Goal: Transaction & Acquisition: Purchase product/service

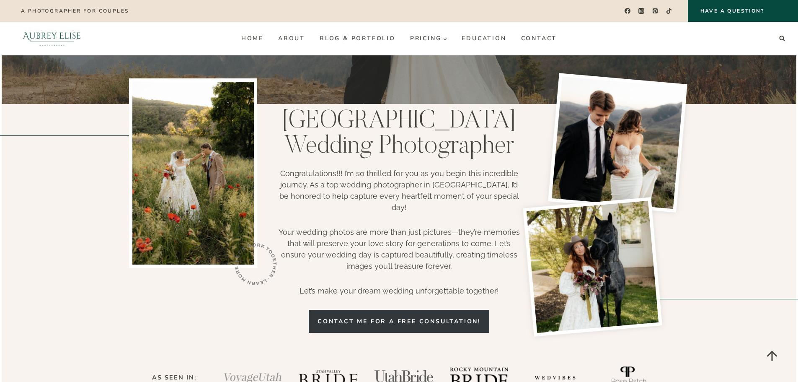
scroll to position [168, 0]
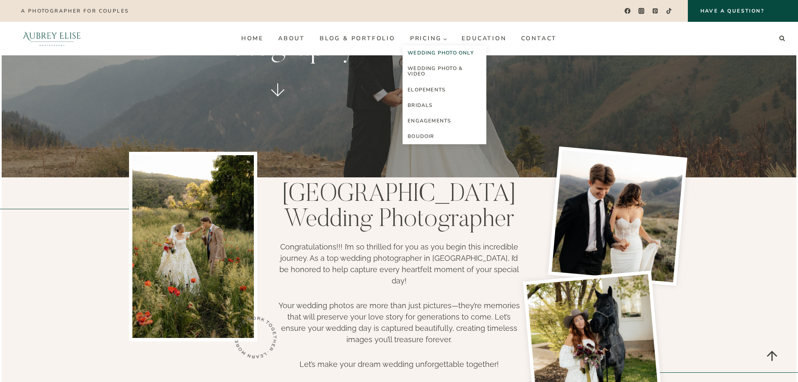
click at [430, 51] on link "Wedding Photo Only" at bounding box center [444, 52] width 84 height 15
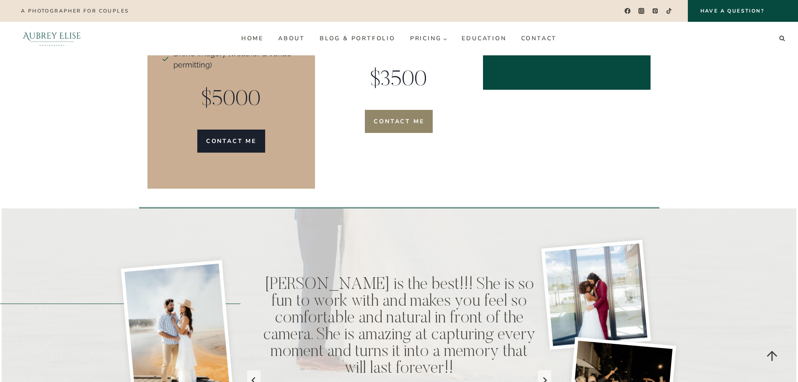
scroll to position [2193, 0]
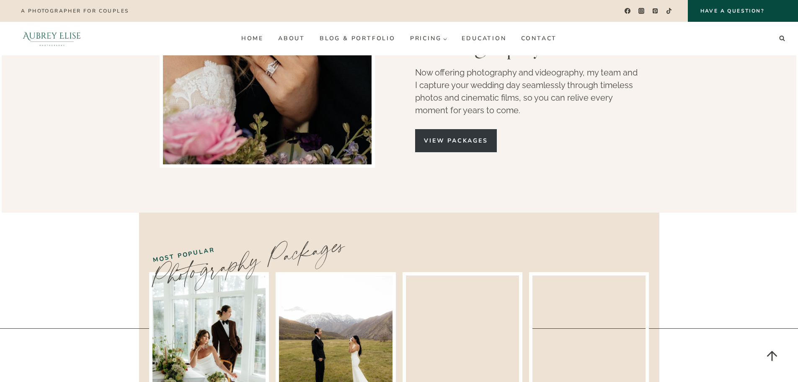
scroll to position [1424, 0]
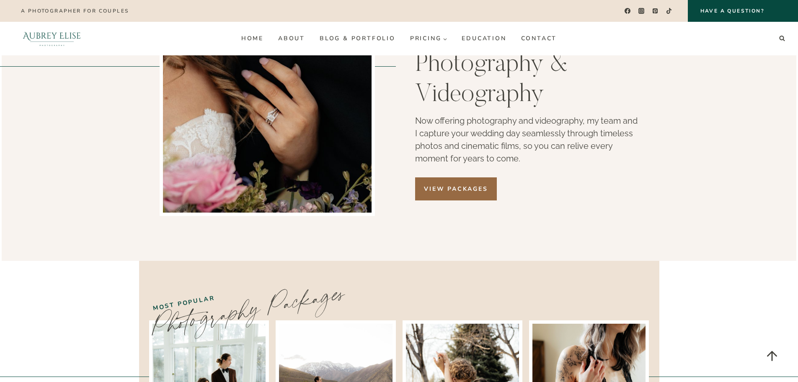
click at [480, 184] on span "View Packages" at bounding box center [456, 188] width 64 height 9
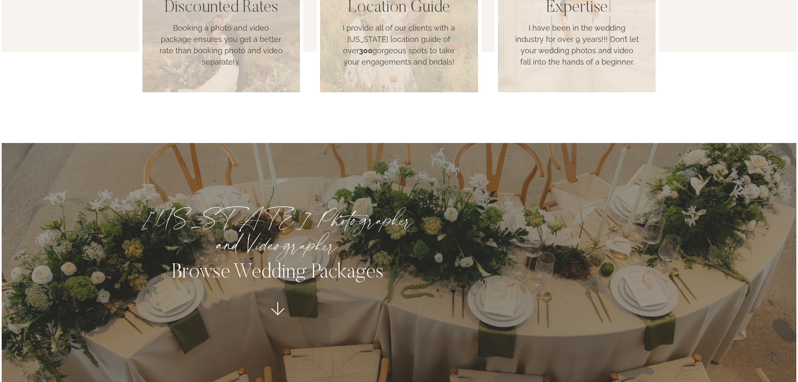
scroll to position [838, 0]
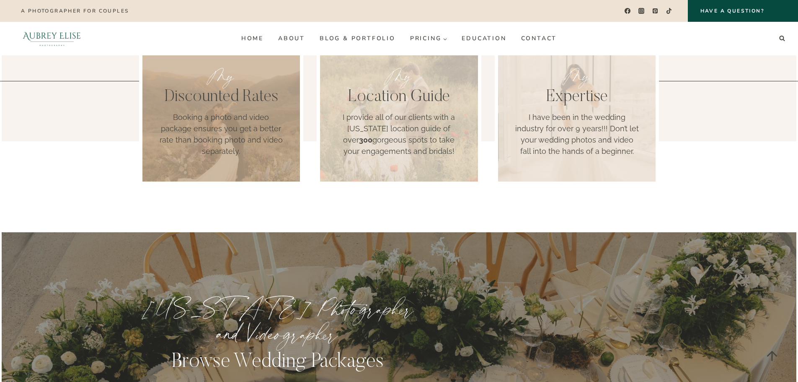
click at [248, 120] on div "My Discounted Rates Booking a photo and video package ensures you get a better …" at bounding box center [221, 110] width 165 height 149
click at [244, 71] on div "My Discounted Rates Booking a photo and video package ensures you get a better …" at bounding box center [221, 110] width 165 height 149
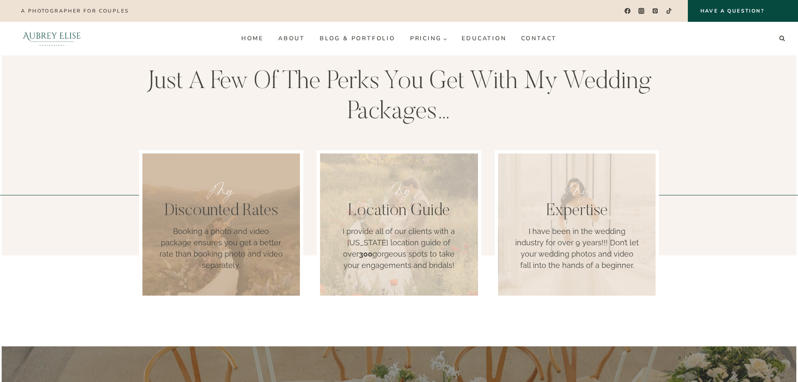
scroll to position [712, 0]
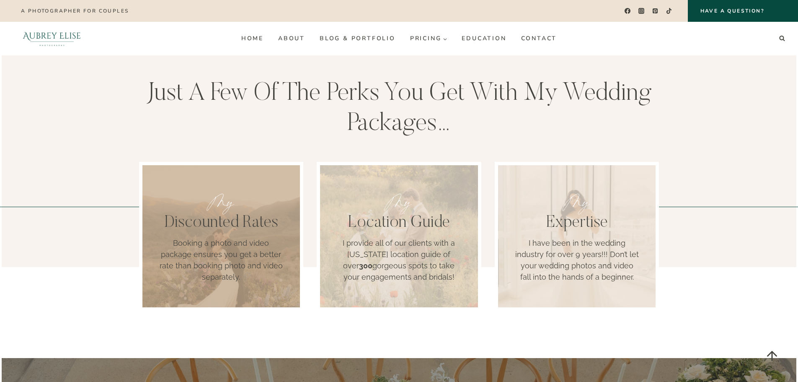
click at [261, 213] on h3 "Discounted Rates" at bounding box center [221, 223] width 125 height 20
click at [228, 190] on p "My" at bounding box center [221, 202] width 125 height 25
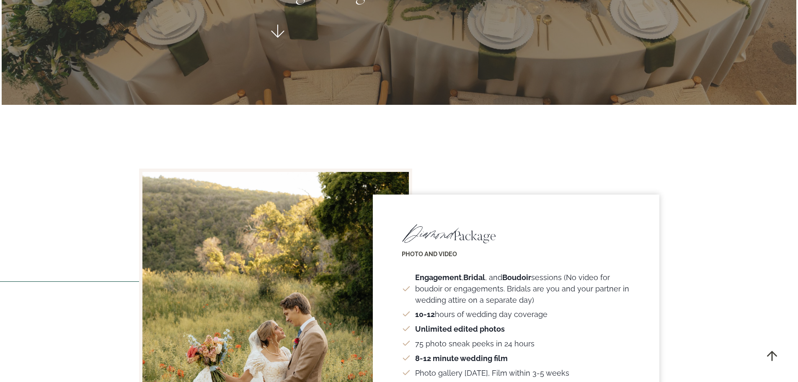
scroll to position [1340, 0]
